Goal: Task Accomplishment & Management: Complete application form

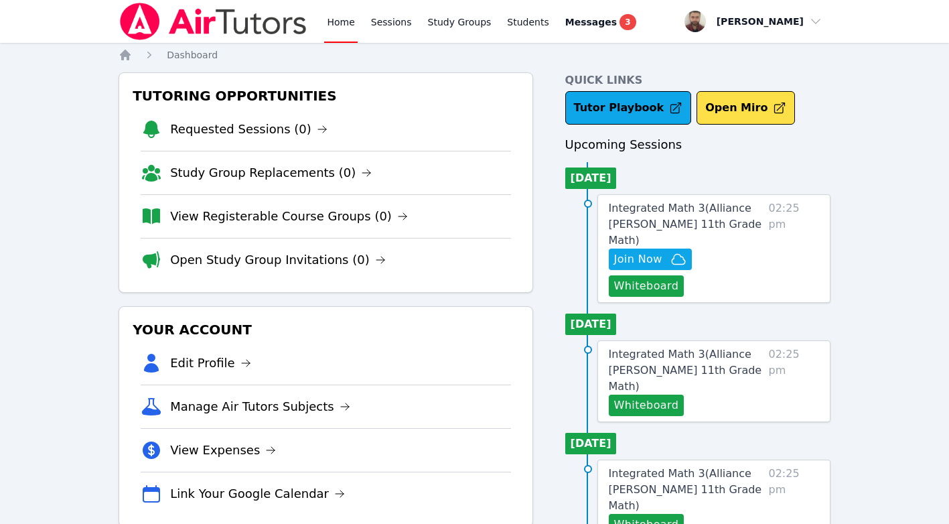
click at [565, 21] on span "Messages" at bounding box center [591, 21] width 52 height 13
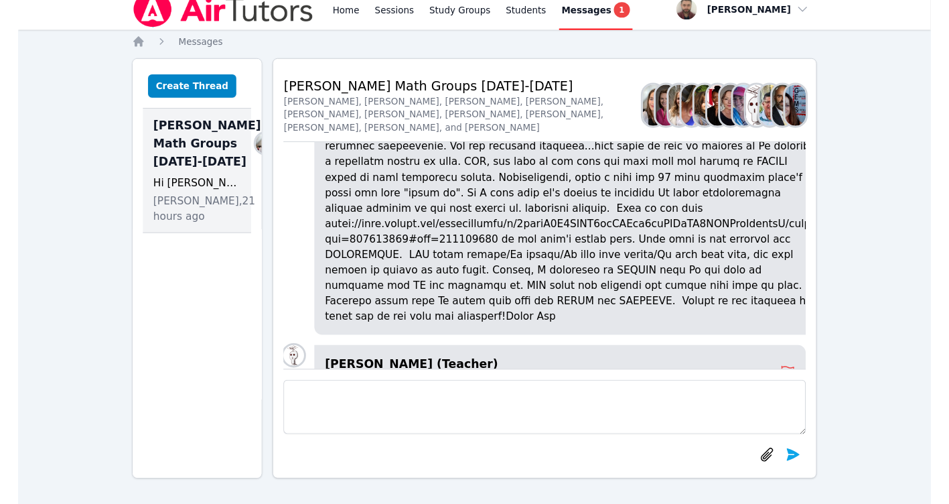
scroll to position [-803, 0]
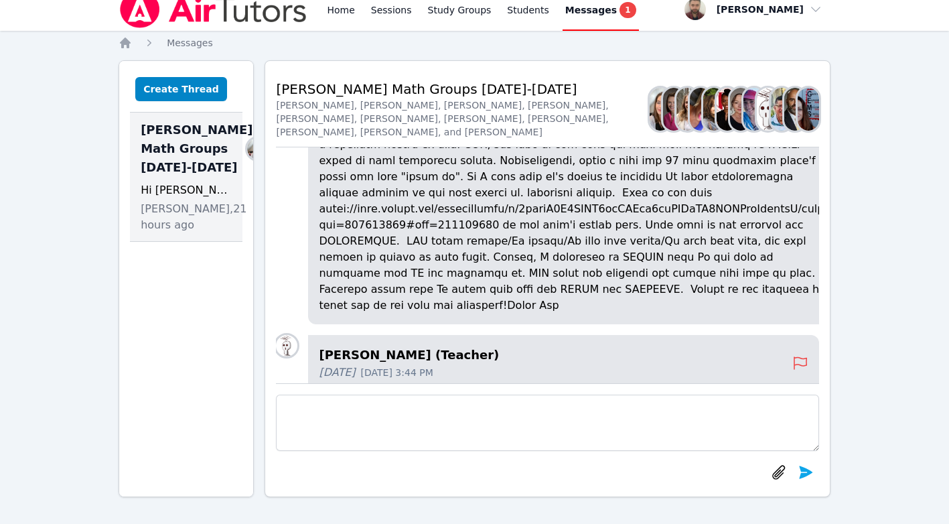
click at [350, 279] on p at bounding box center [574, 168] width 510 height 289
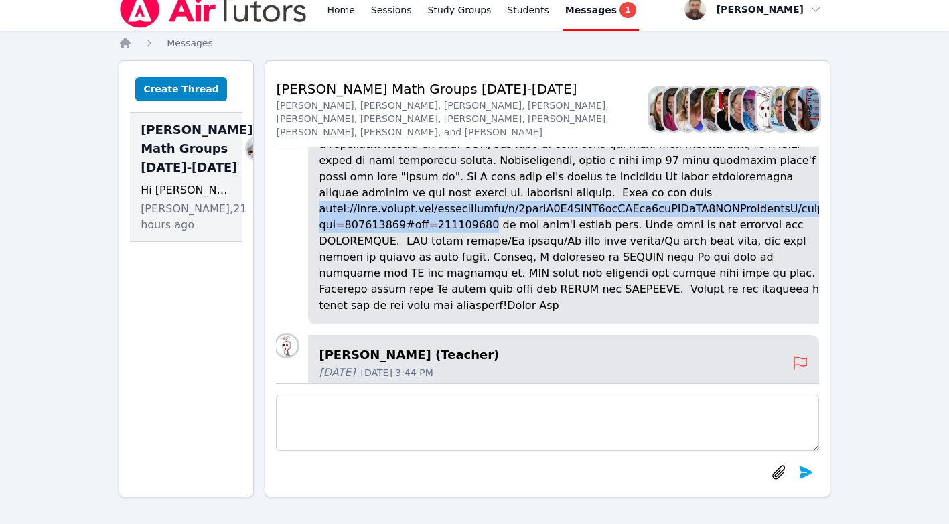
drag, startPoint x: 350, startPoint y: 279, endPoint x: 485, endPoint y: 297, distance: 136.5
click at [485, 297] on p at bounding box center [574, 168] width 510 height 289
copy p "[URL][DOMAIN_NAME]"
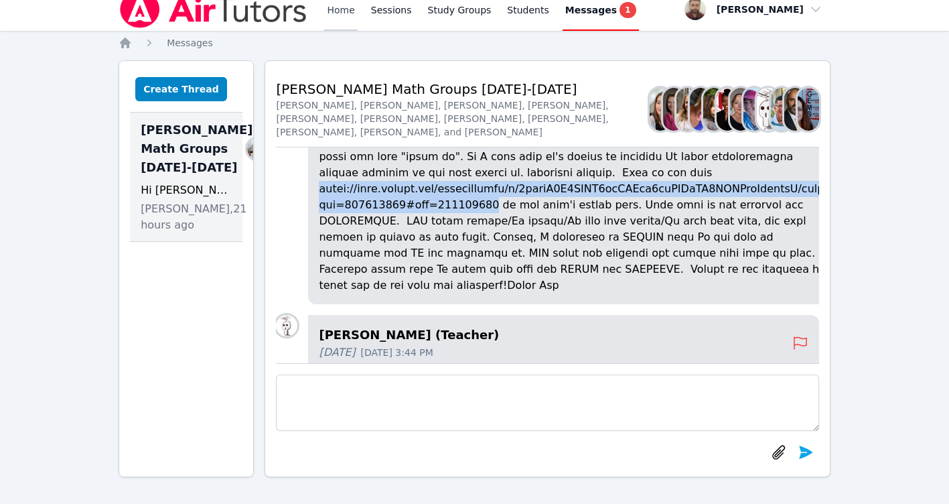
scroll to position [-824, 0]
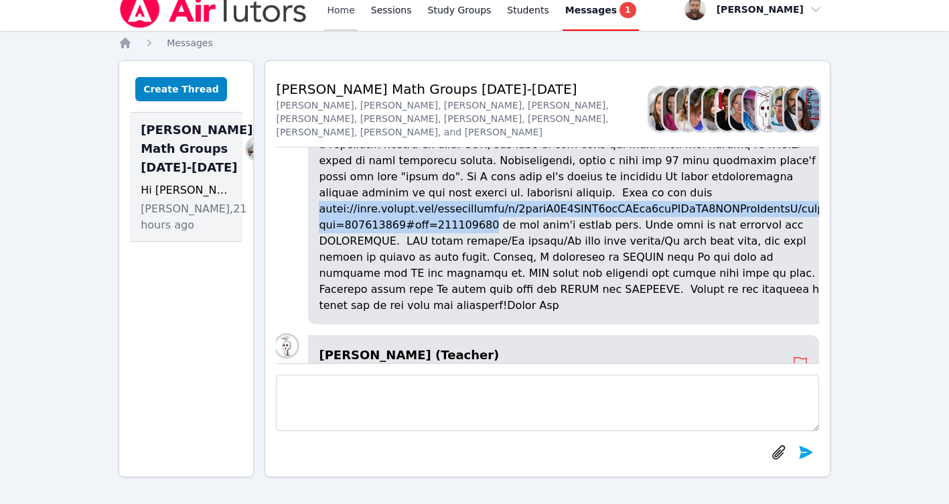
click at [350, 7] on link "Home" at bounding box center [340, 9] width 33 height 43
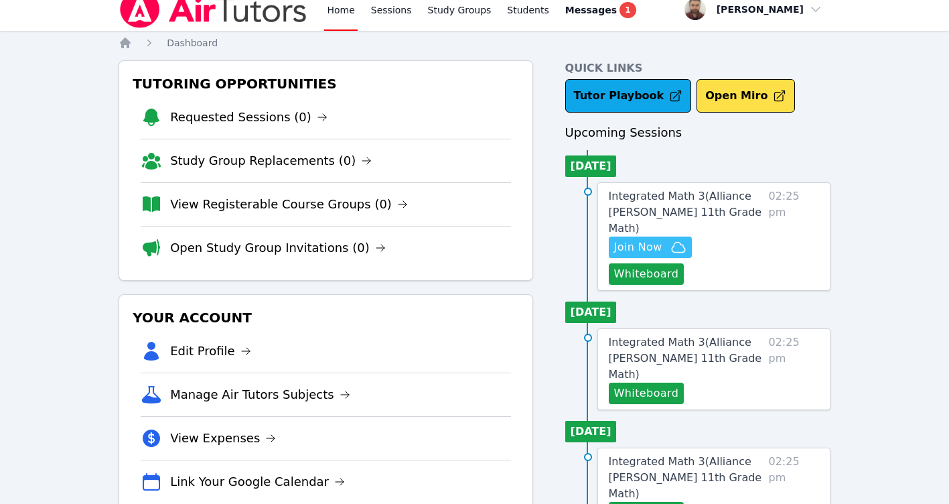
click at [629, 239] on span "Join Now" at bounding box center [638, 247] width 48 height 16
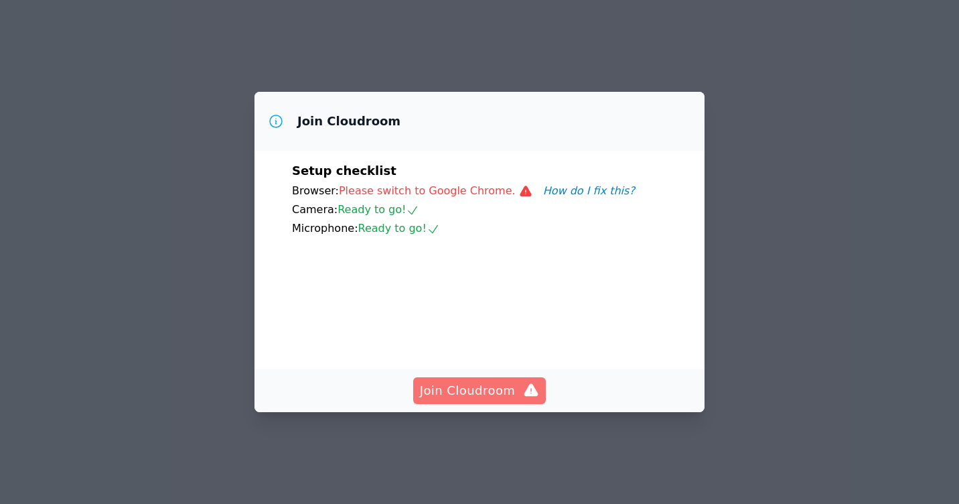
click at [475, 400] on span "Join Cloudroom" at bounding box center [480, 390] width 120 height 19
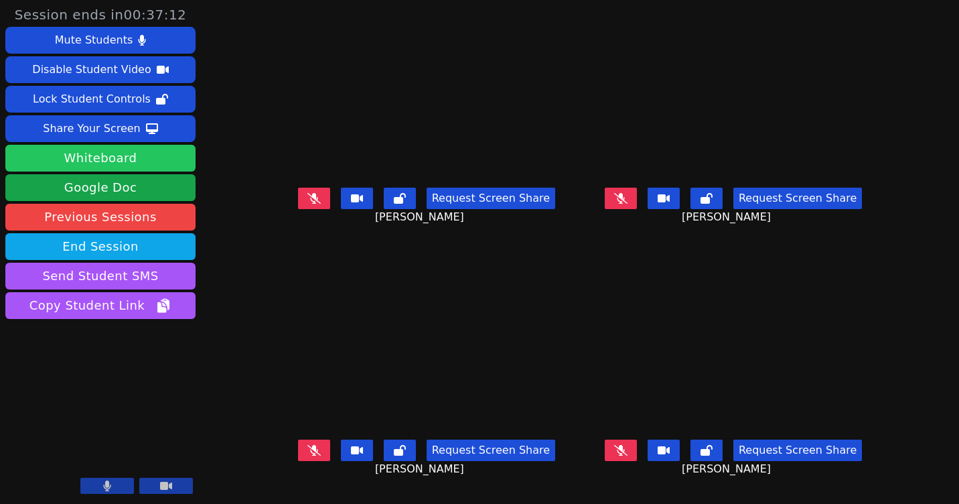
click at [108, 164] on button "Whiteboard" at bounding box center [100, 158] width 190 height 27
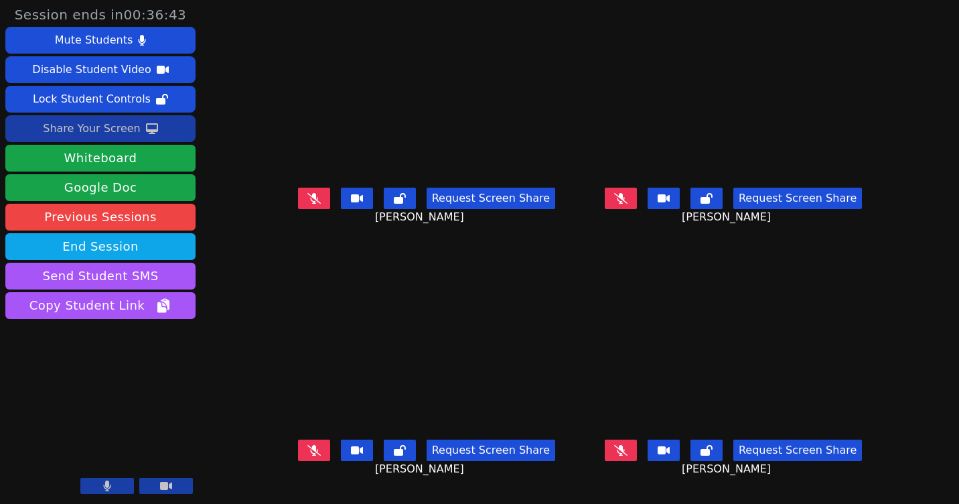
click at [107, 129] on div "Share Your Screen" at bounding box center [92, 128] width 98 height 21
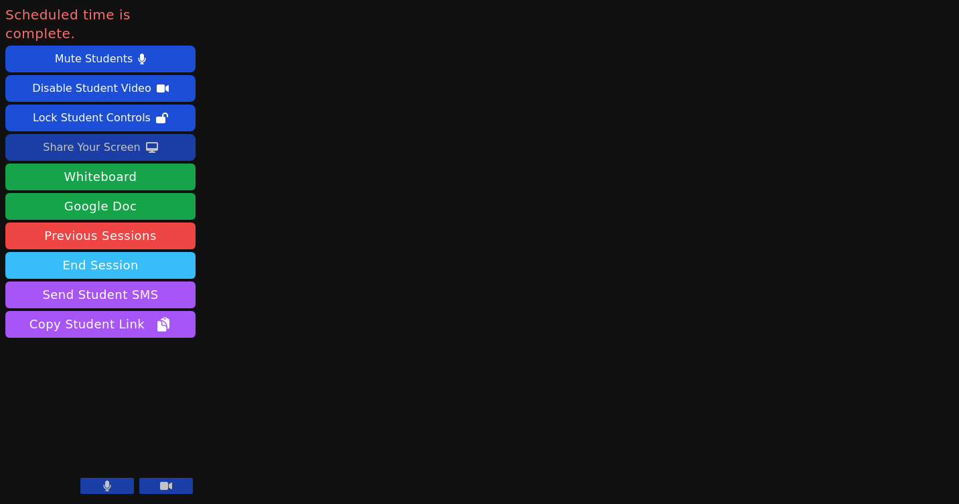
click at [95, 252] on button "End Session" at bounding box center [100, 265] width 190 height 27
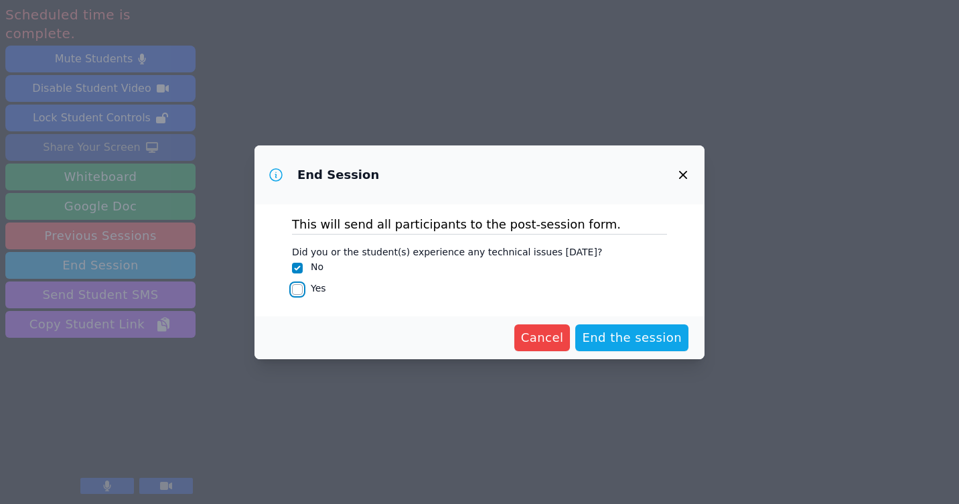
click at [297, 288] on input "Yes" at bounding box center [297, 289] width 11 height 11
checkbox input "true"
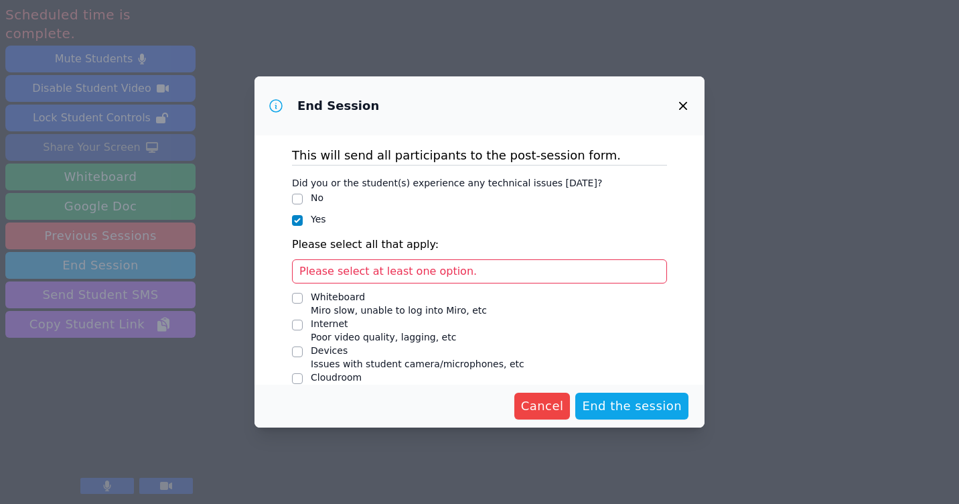
click at [297, 288] on div "Did you or the student(s) experience any technical issues today? No Yes Please …" at bounding box center [479, 292] width 375 height 242
drag, startPoint x: 297, startPoint y: 288, endPoint x: 298, endPoint y: 200, distance: 88.4
click at [298, 200] on input "No" at bounding box center [297, 199] width 11 height 11
checkbox input "true"
checkbox input "false"
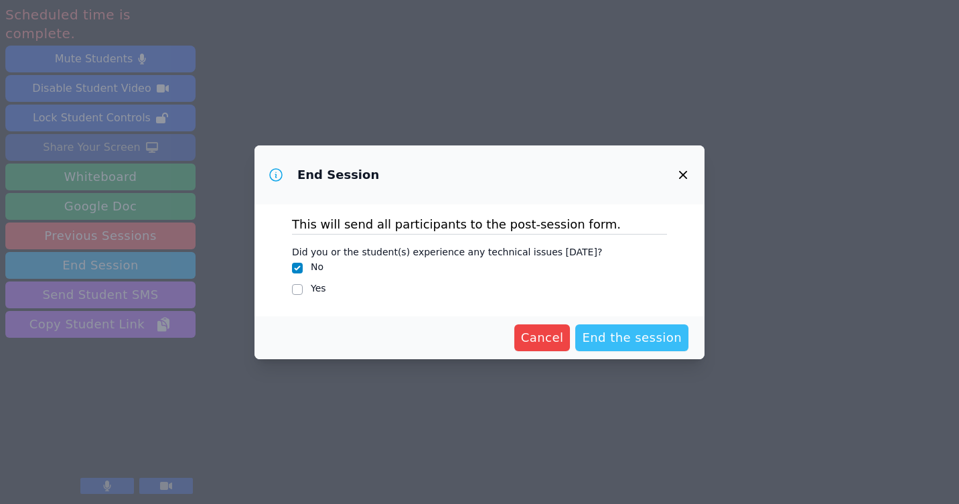
click at [636, 335] on span "End the session" at bounding box center [632, 337] width 100 height 19
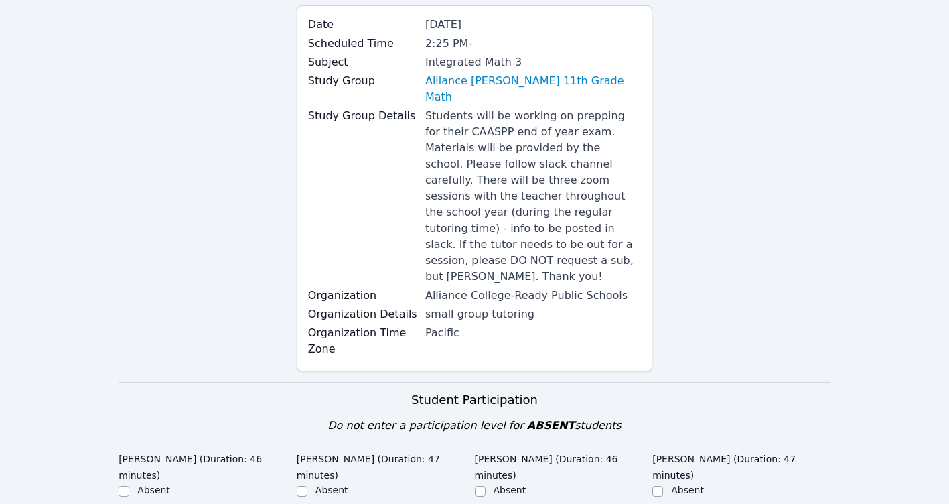
scroll to position [335, 0]
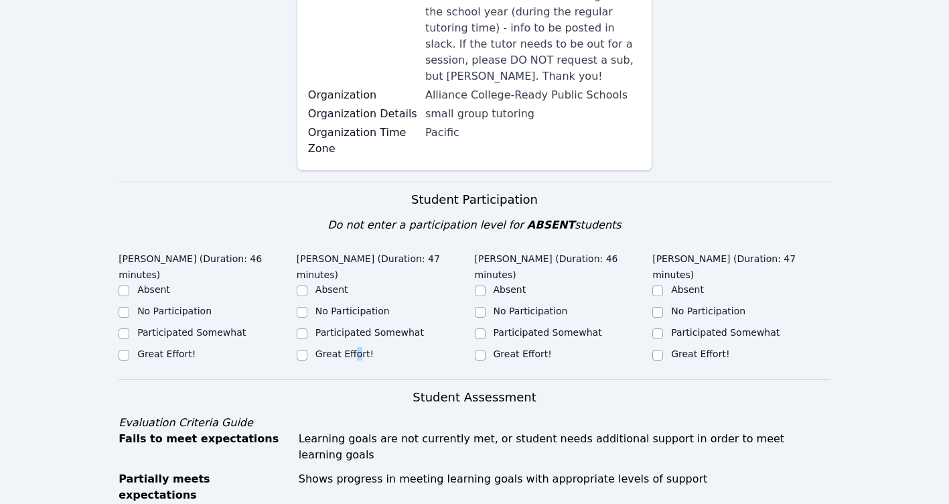
click at [353, 348] on label "Great Effort!" at bounding box center [344, 353] width 58 height 11
click at [171, 348] on label "Great Effort!" at bounding box center [166, 353] width 58 height 11
click at [129, 350] on input "Great Effort!" at bounding box center [124, 355] width 11 height 11
checkbox input "true"
click at [338, 347] on div "Great Effort!" at bounding box center [386, 355] width 178 height 16
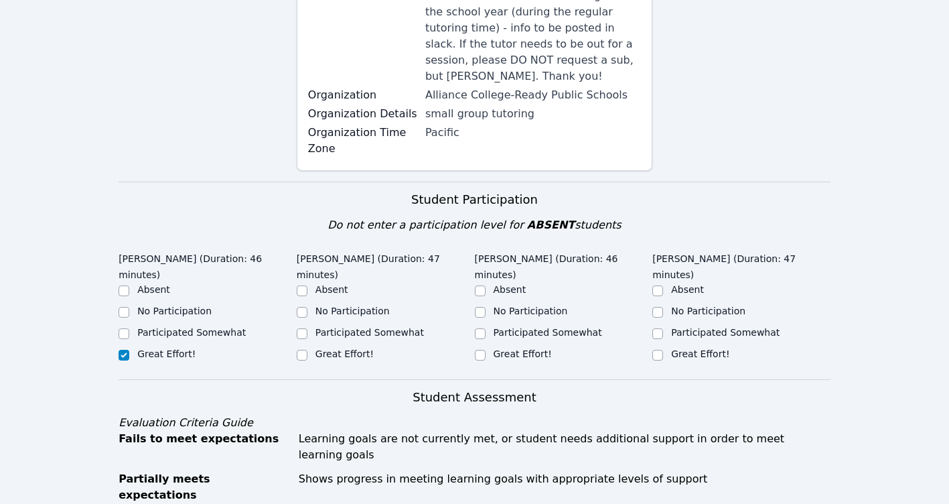
click at [345, 298] on ul "Absent No Participation Participated Somewhat Great Effort!" at bounding box center [386, 323] width 178 height 80
click at [299, 350] on input "Great Effort!" at bounding box center [302, 355] width 11 height 11
checkbox input "true"
click at [479, 350] on input "Great Effort!" at bounding box center [480, 355] width 11 height 11
checkbox input "true"
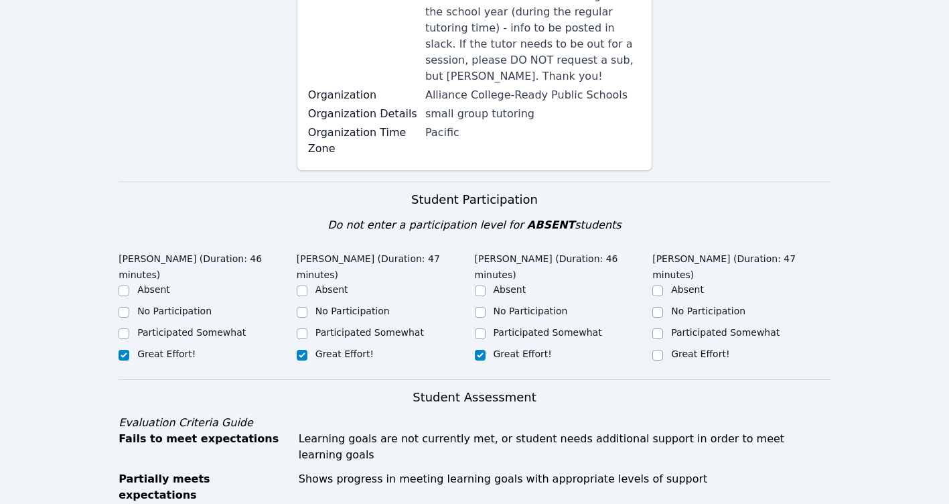
click at [668, 347] on div "Great Effort!" at bounding box center [741, 355] width 178 height 16
click at [658, 350] on input "Great Effort!" at bounding box center [657, 355] width 11 height 11
checkbox input "true"
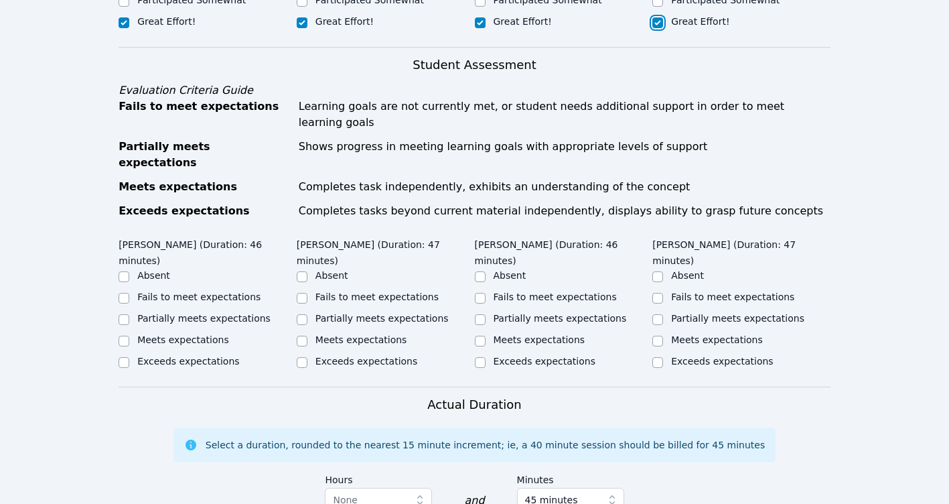
scroll to position [670, 0]
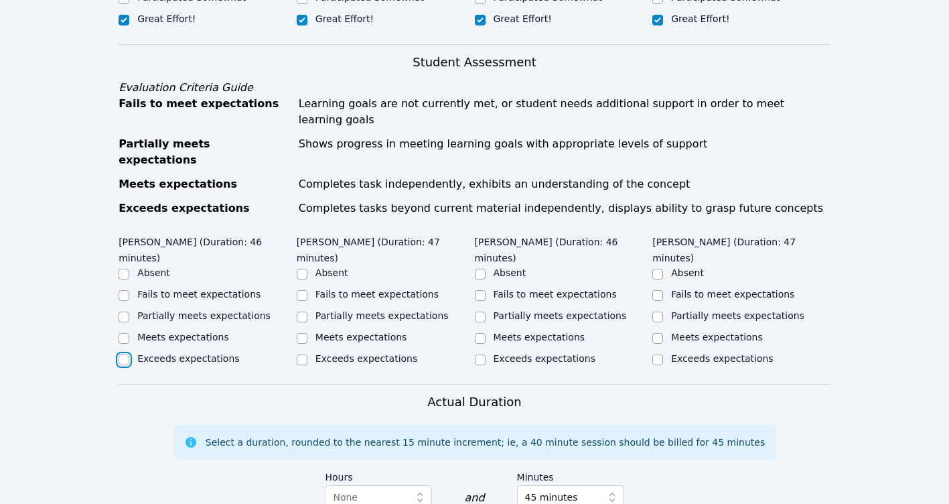
click at [129, 354] on input "Exceeds expectations" at bounding box center [124, 359] width 11 height 11
checkbox input "true"
click at [305, 354] on input "Exceeds expectations" at bounding box center [302, 359] width 11 height 11
checkbox input "true"
click at [478, 354] on input "Exceeds expectations" at bounding box center [480, 359] width 11 height 11
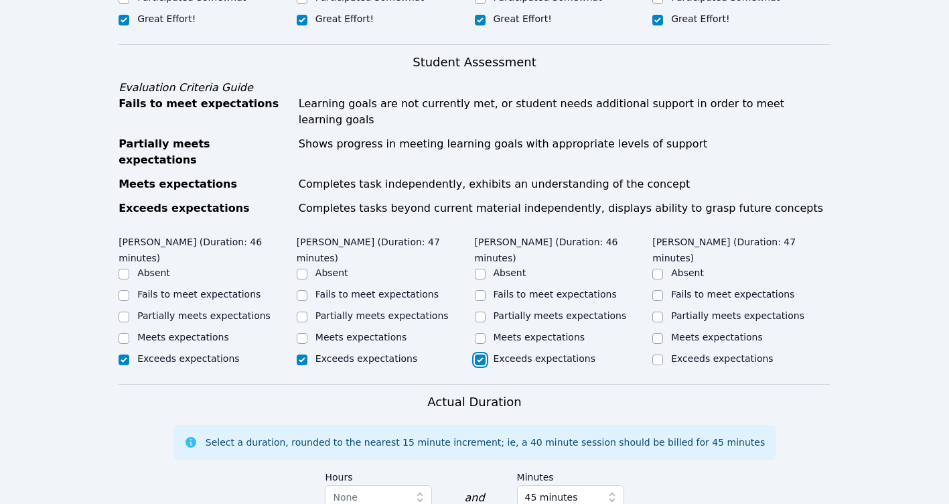
checkbox input "true"
click at [654, 354] on input "Exceeds expectations" at bounding box center [657, 359] width 11 height 11
checkbox input "true"
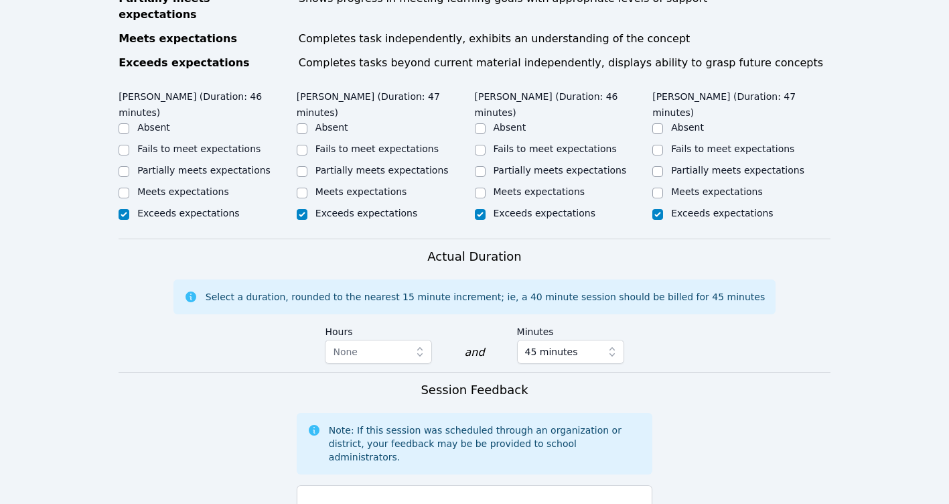
scroll to position [1004, 0]
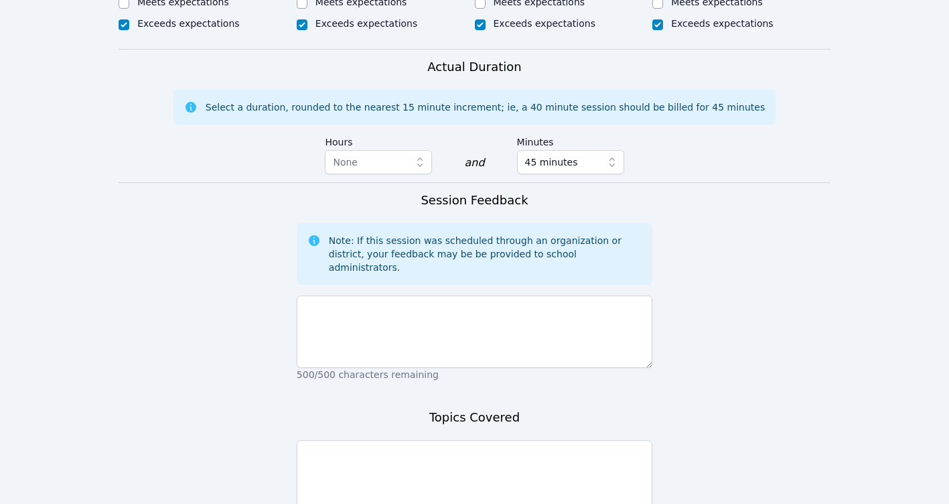
click at [331, 290] on div "500/500 characters remaining" at bounding box center [475, 335] width 356 height 91
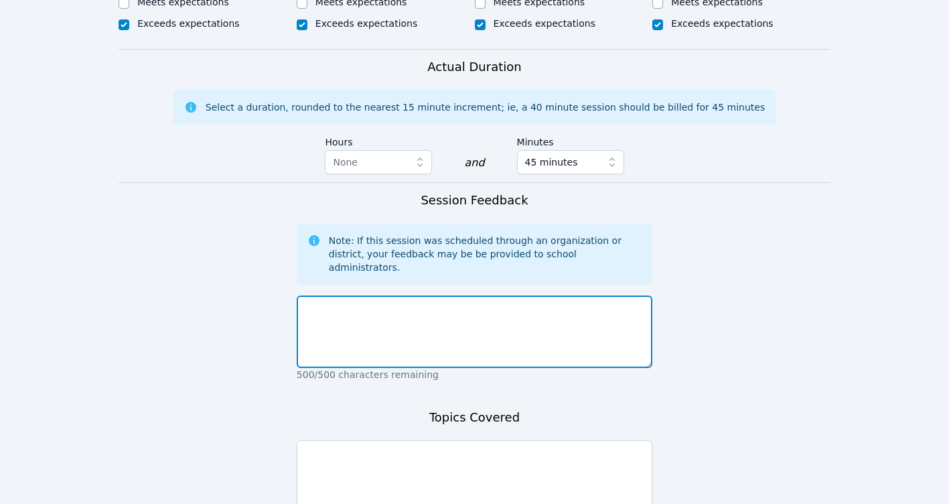
click at [330, 295] on textarea at bounding box center [475, 331] width 356 height 72
paste textarea "All four students showed strong engagement and effort throughout the session. J…"
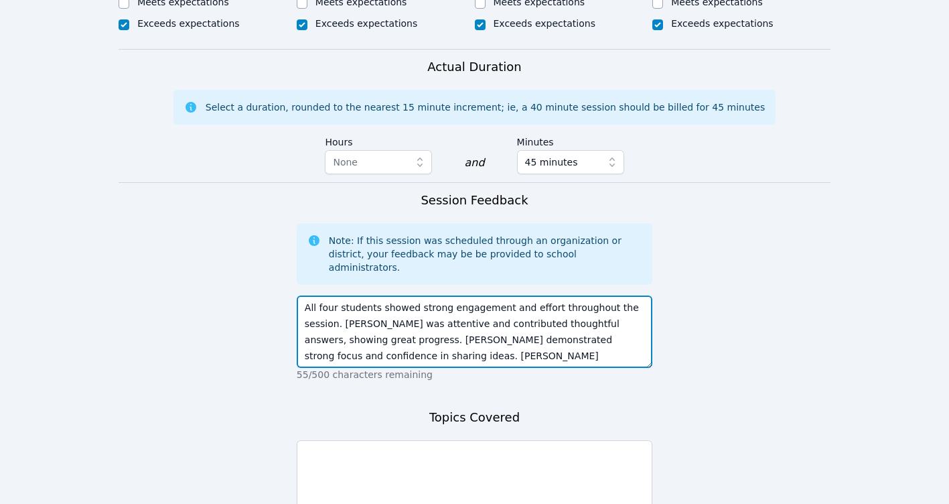
scroll to position [42, 0]
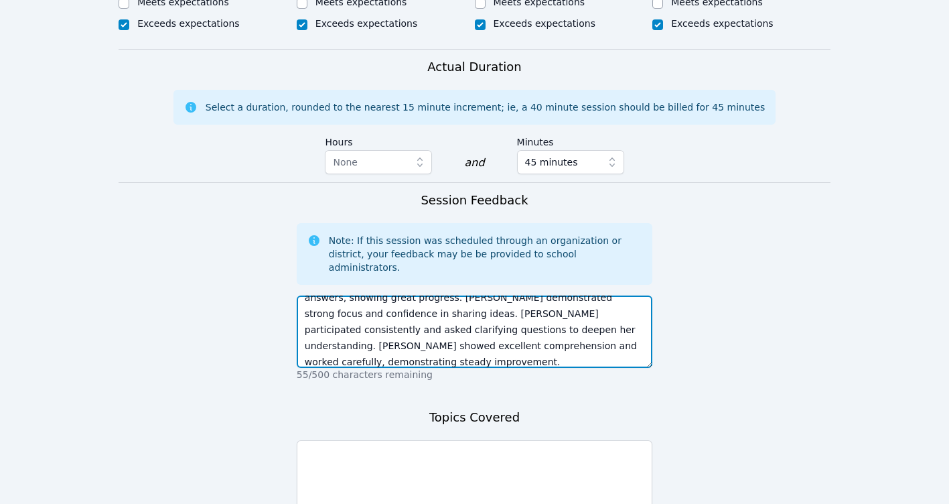
type textarea "All four students showed strong engagement and effort throughout the session. J…"
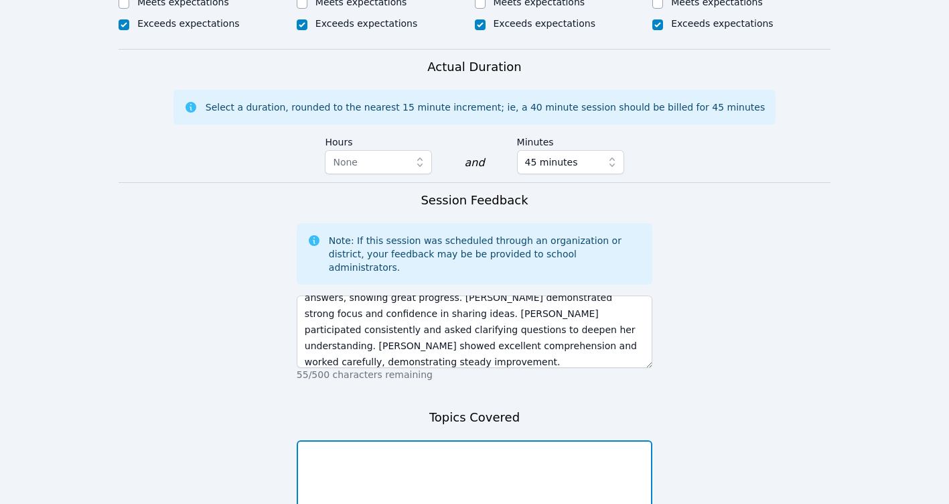
click at [499, 440] on textarea at bounding box center [475, 476] width 356 height 72
paste textarea "We covered solving equations using the construct–deconstruct method and practic…"
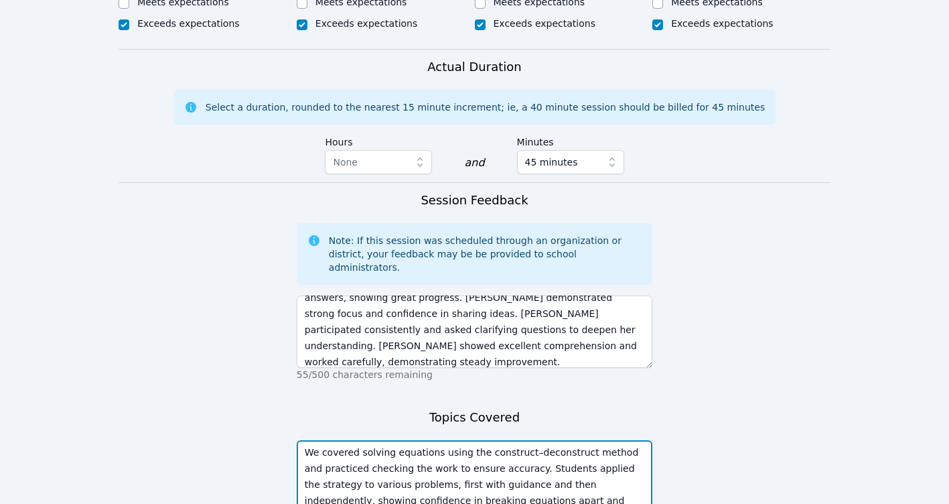
scroll to position [26, 0]
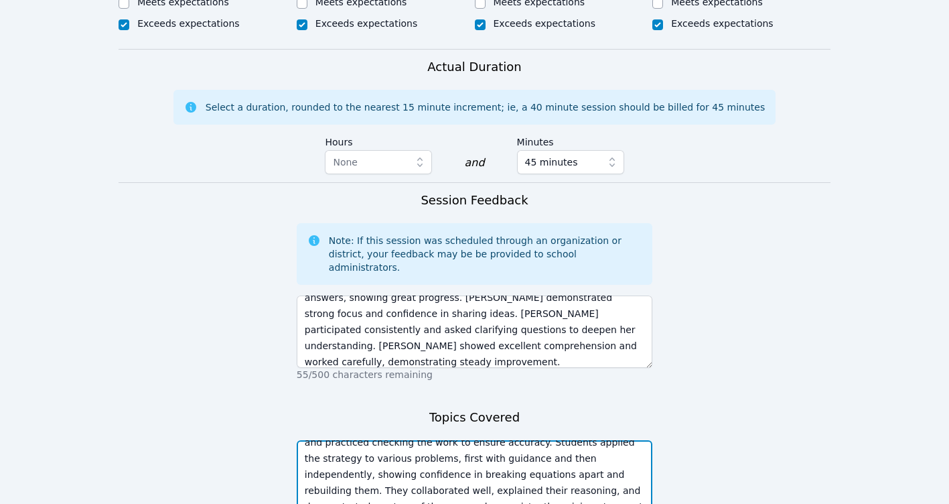
type textarea "We covered solving equations using the construct–deconstruct method and practic…"
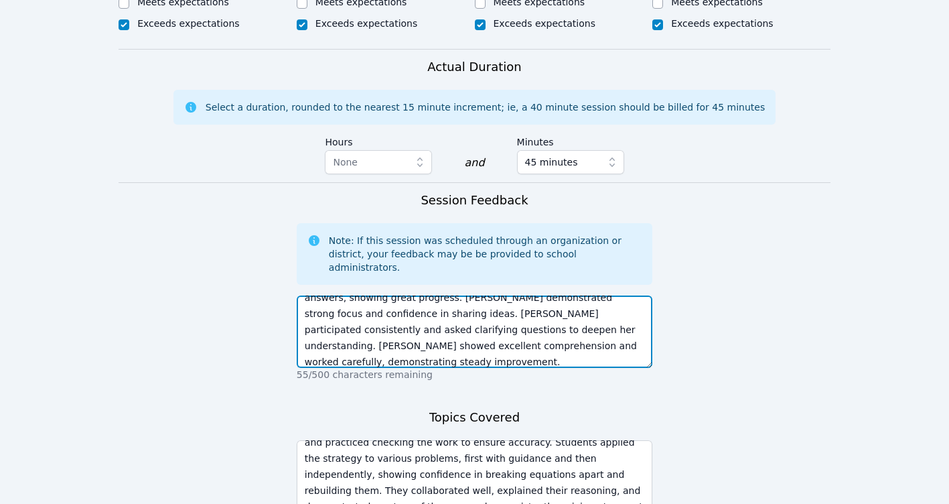
click at [435, 295] on textarea "All four students showed strong engagement and effort throughout the session. J…" at bounding box center [475, 331] width 356 height 72
paste textarea ". Jeshirey Torres was attentive and contributed thoughtful answers, showing ste…"
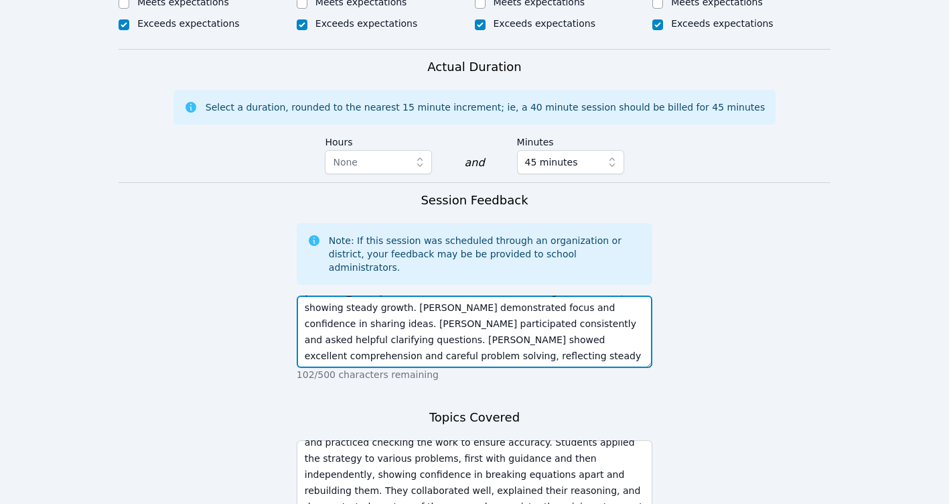
type textarea "All four students showed strong engagement and effort. Jeshirey Torres was atte…"
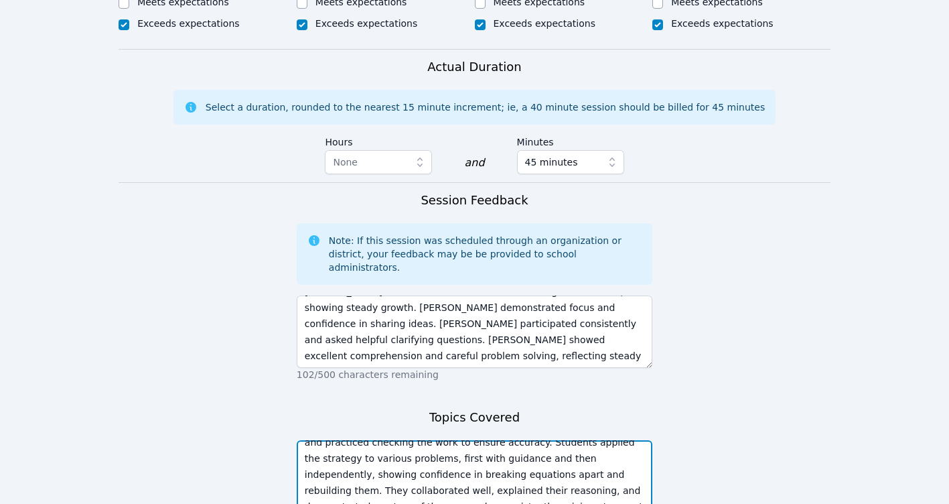
click at [390, 440] on textarea "We covered solving equations using the construct–deconstruct method and practic…" at bounding box center [475, 476] width 356 height 72
paste textarea "work for accuracy. Students also learned factoring using the box method and app…"
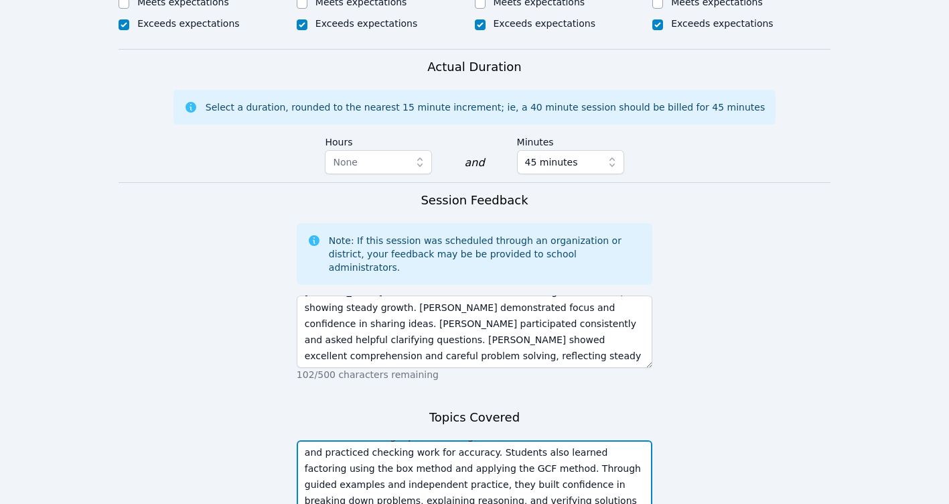
type textarea "We covered solving equations using the construct–deconstruct method and practic…"
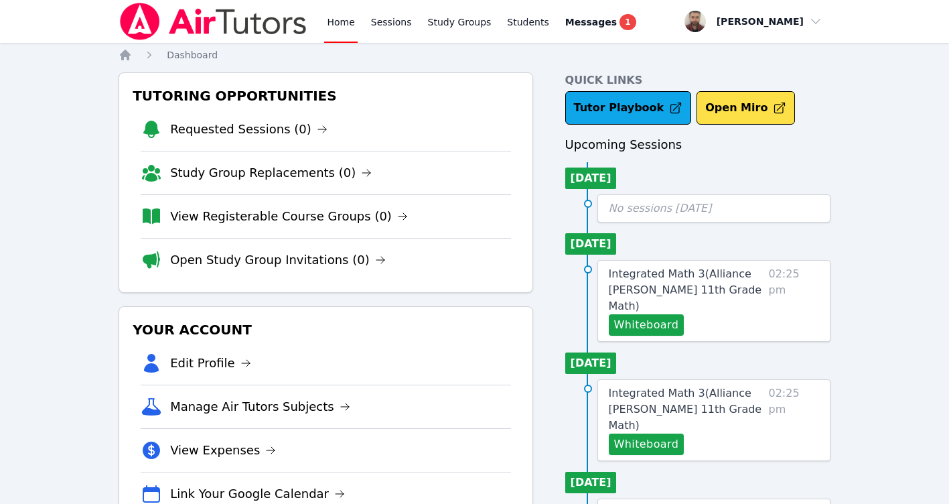
click at [273, 26] on img at bounding box center [213, 21] width 189 height 37
click at [565, 12] on link "Messages 1" at bounding box center [600, 21] width 76 height 43
